Goal: Information Seeking & Learning: Compare options

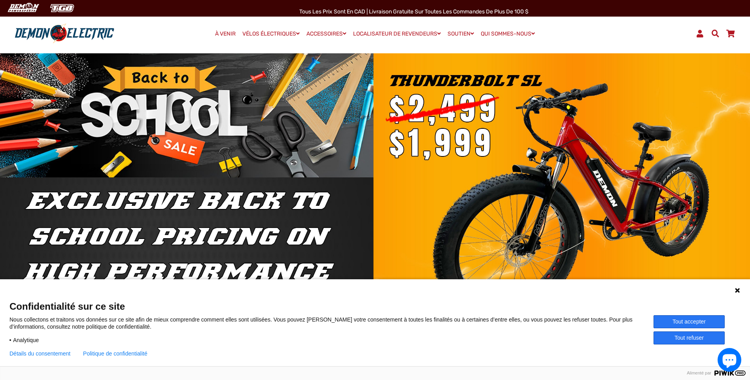
click at [691, 337] on button "Tout refuser" at bounding box center [689, 338] width 71 height 13
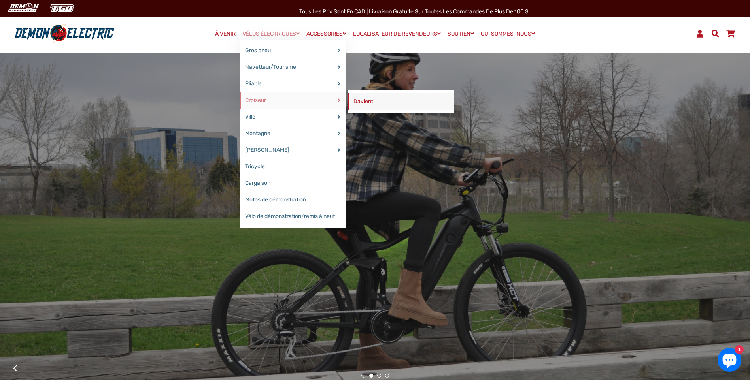
click at [370, 101] on link "Davient" at bounding box center [401, 101] width 106 height 17
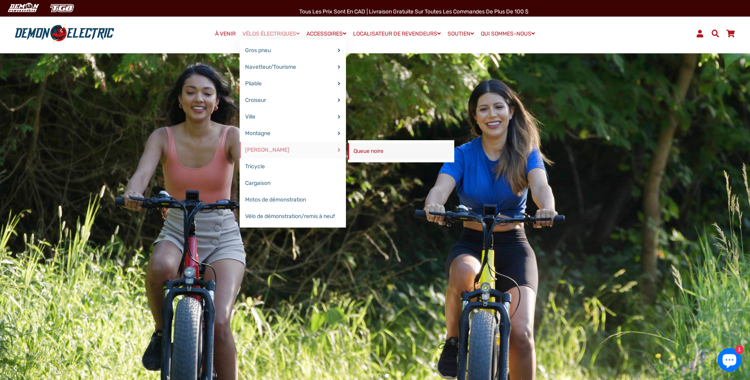
drag, startPoint x: 361, startPoint y: 150, endPoint x: 366, endPoint y: 148, distance: 5.9
click at [361, 150] on link "Queue noire" at bounding box center [401, 151] width 106 height 17
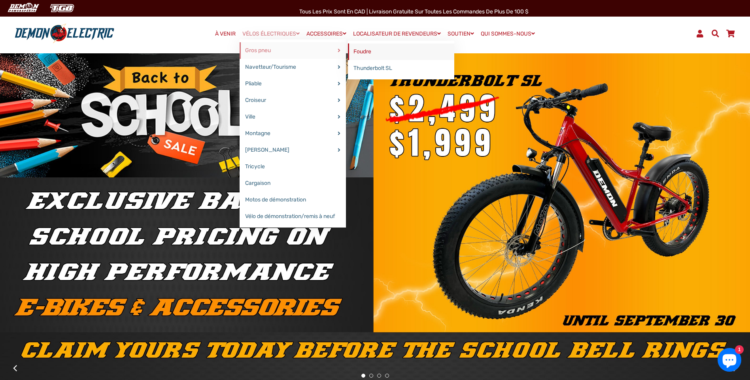
click at [365, 51] on link "Foudre" at bounding box center [401, 52] width 106 height 17
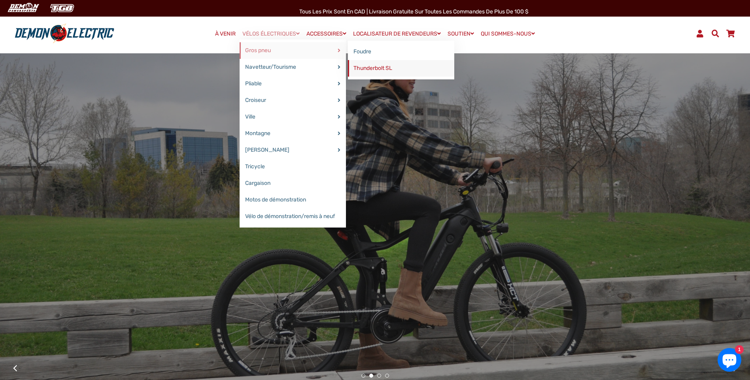
click at [370, 66] on link "Thunderbolt SL" at bounding box center [401, 68] width 106 height 17
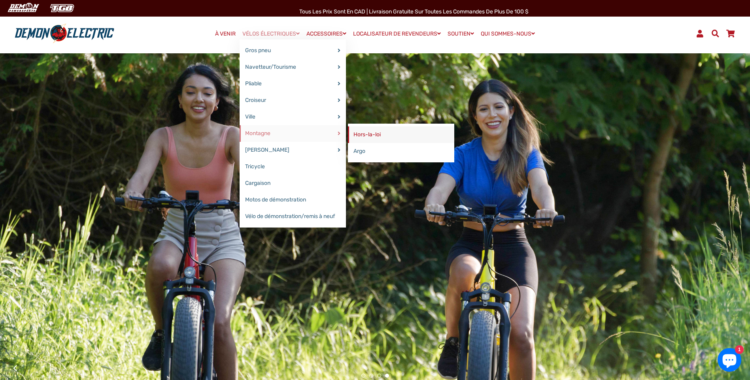
click at [365, 135] on link "Hors-la-loi" at bounding box center [401, 135] width 106 height 17
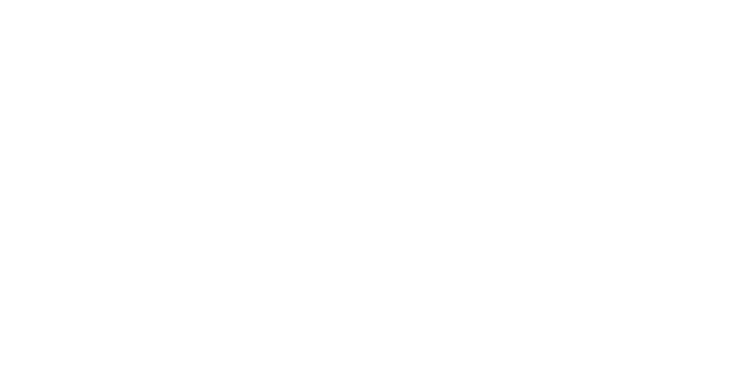
select select "******"
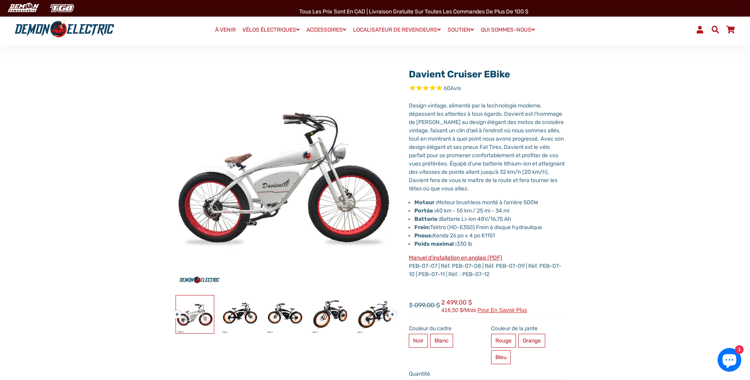
scroll to position [66, 0]
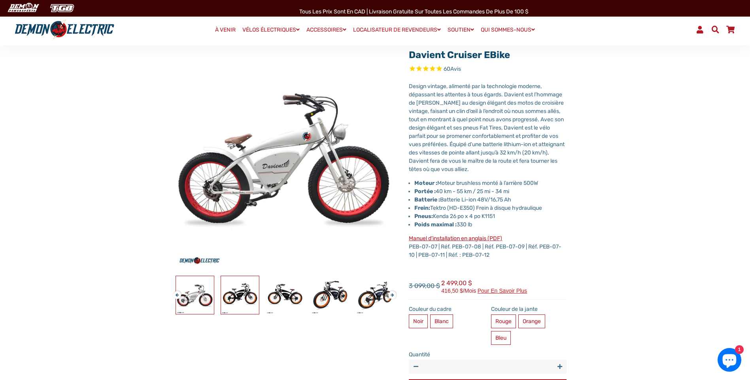
click at [246, 293] on img at bounding box center [240, 295] width 38 height 38
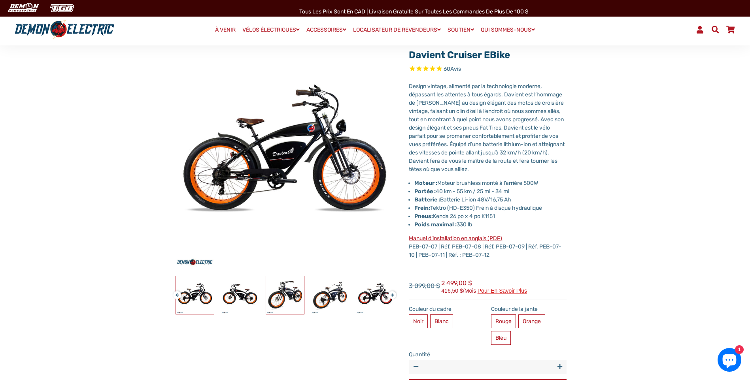
click at [286, 295] on img at bounding box center [285, 295] width 38 height 38
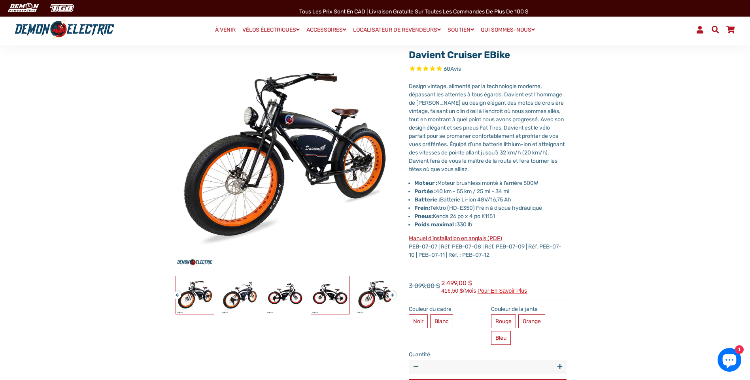
click at [324, 294] on img at bounding box center [330, 295] width 38 height 38
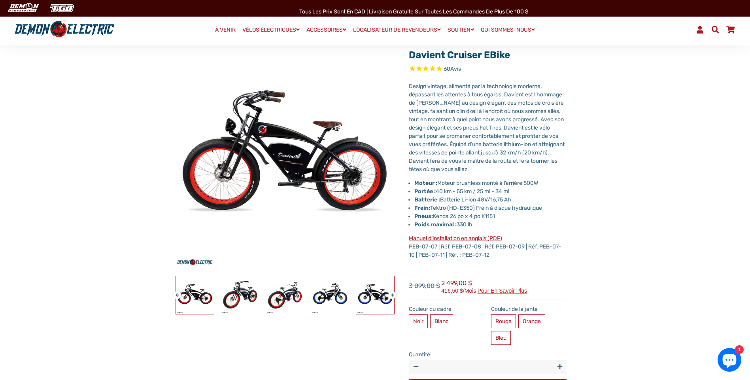
click at [371, 296] on img at bounding box center [375, 295] width 38 height 38
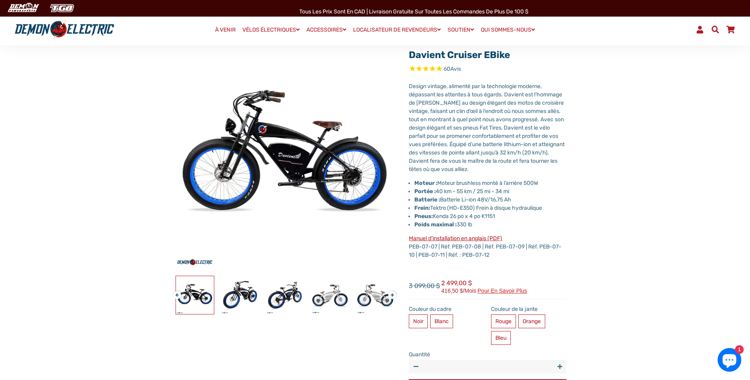
click at [393, 294] on button "Prochain" at bounding box center [390, 292] width 5 height 9
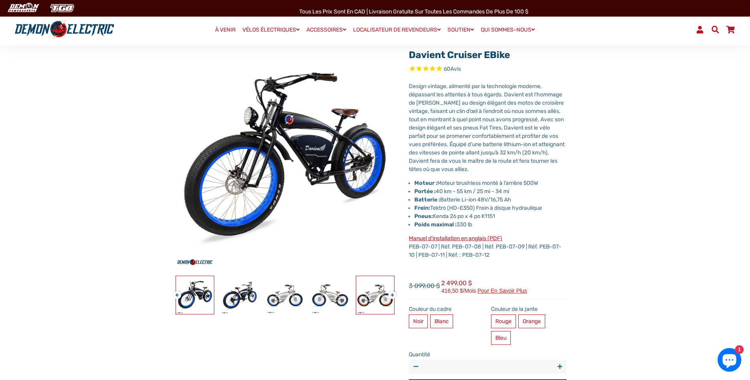
click at [372, 296] on img at bounding box center [375, 295] width 38 height 38
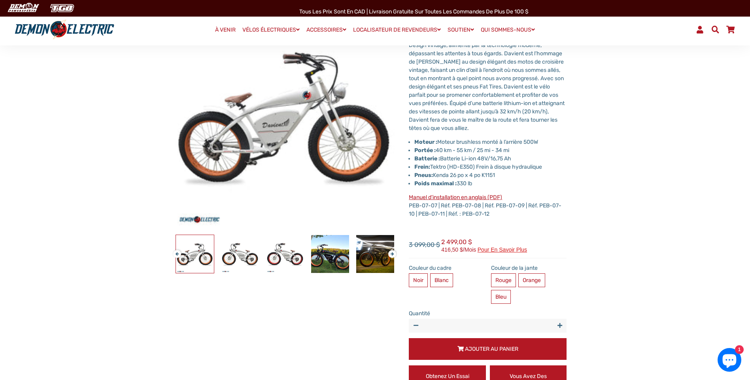
scroll to position [198, 0]
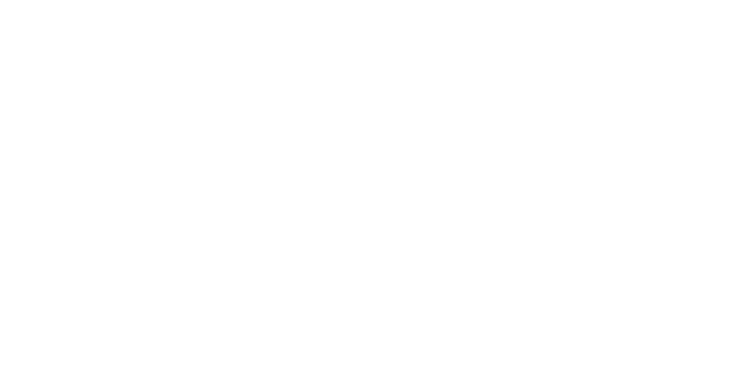
select select "******"
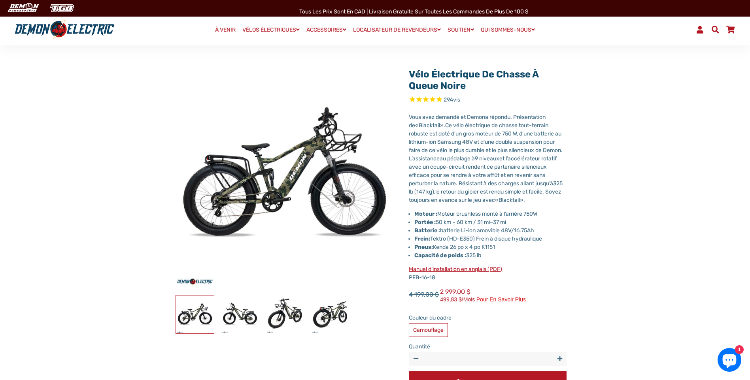
scroll to position [132, 0]
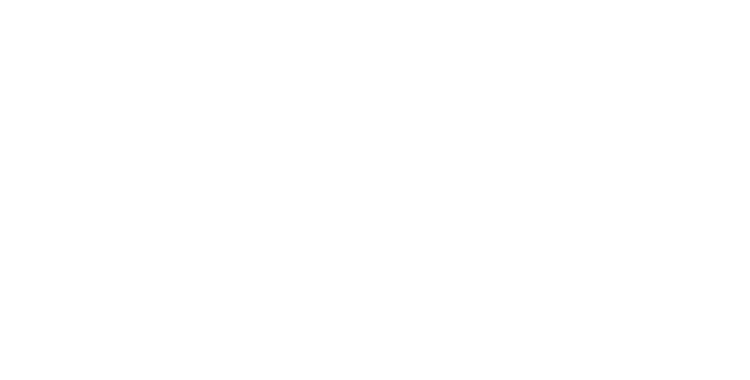
select select "******"
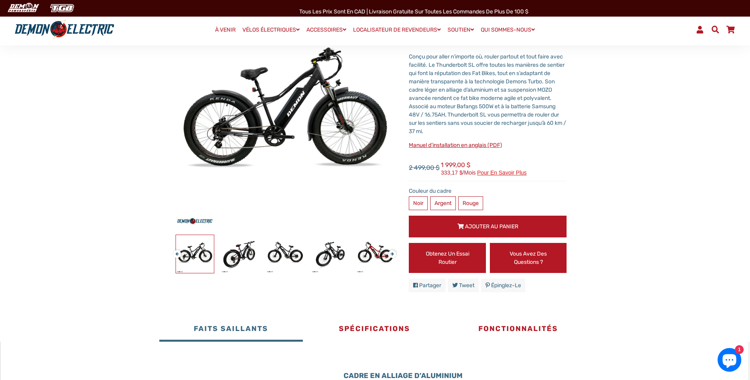
scroll to position [66, 0]
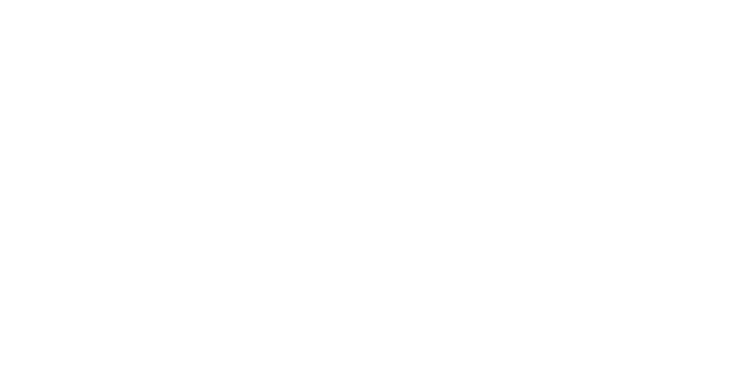
select select "******"
